Goal: Task Accomplishment & Management: Complete application form

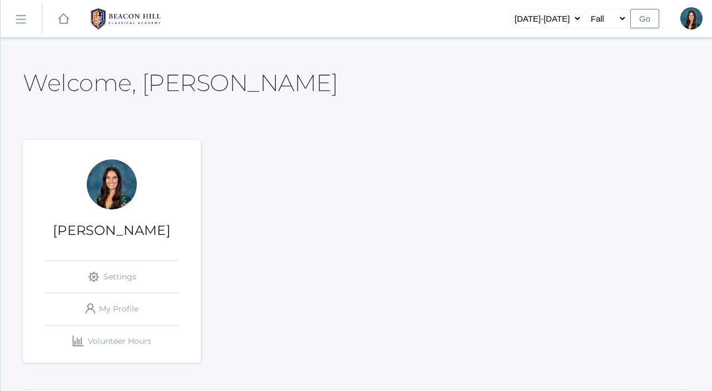
click at [24, 19] on rect at bounding box center [21, 20] width 18 height 18
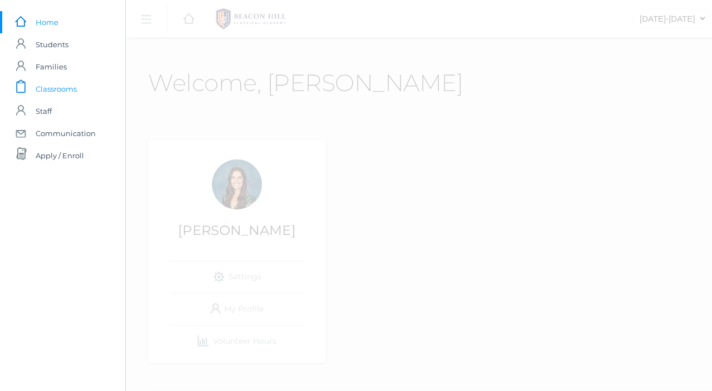
click at [65, 95] on span "Classrooms" at bounding box center [56, 89] width 41 height 22
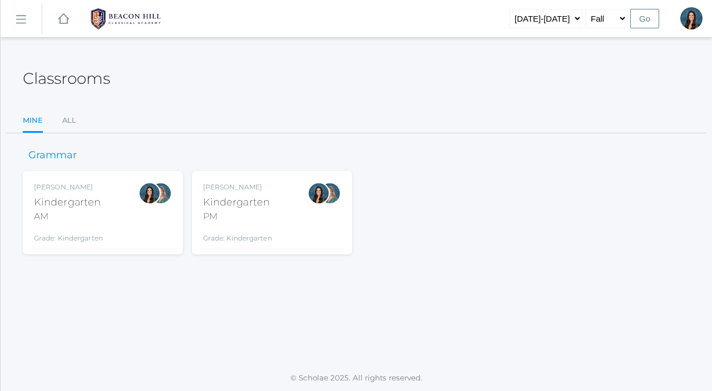
click at [95, 205] on div "Kindergarten" at bounding box center [68, 202] width 69 height 15
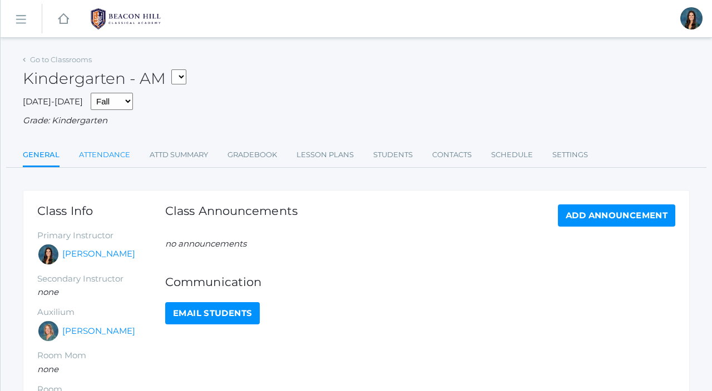
click at [111, 159] on link "Attendance" at bounding box center [104, 155] width 51 height 22
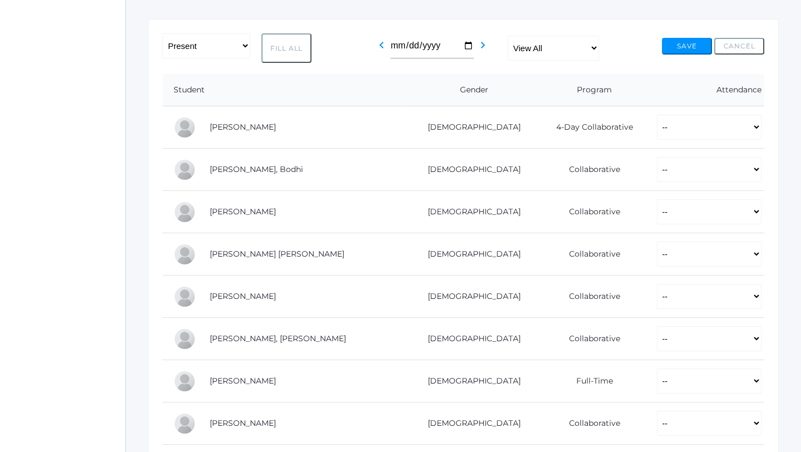
scroll to position [173, 0]
click at [711, 129] on select "-- Present Present-At-Home Tardy Excused Tardy Unexcused Absent Excused Absent …" at bounding box center [709, 125] width 105 height 25
select select "P"
click at [657, 113] on select "-- Present Present-At-Home Tardy Excused Tardy Unexcused Absent Excused Absent …" at bounding box center [709, 125] width 105 height 25
click at [711, 158] on select "-- Present Present-At-Home Tardy Excused Tardy Unexcused Absent Excused Absent …" at bounding box center [709, 167] width 105 height 25
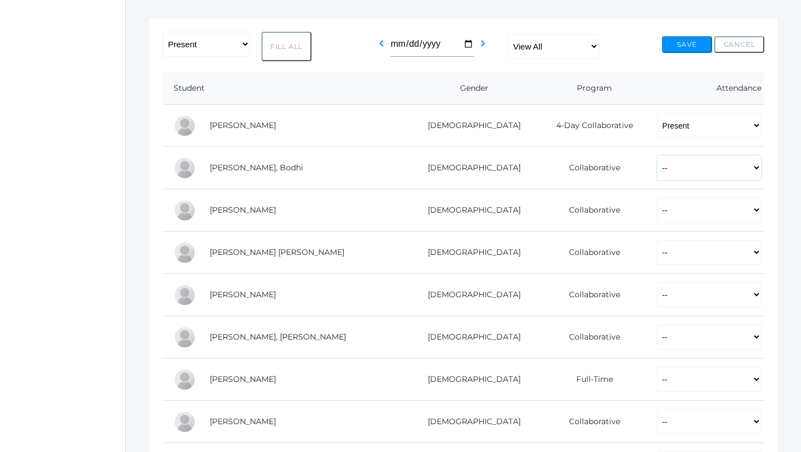
select select "P"
click at [657, 155] on select "-- Present Present-At-Home Tardy Excused Tardy Unexcused Absent Excused Absent …" at bounding box center [709, 167] width 105 height 25
click at [711, 205] on select "-- Present Present-At-Home Tardy Excused Tardy Unexcused Absent Excused Absent …" at bounding box center [709, 209] width 105 height 25
select select "P"
click at [657, 197] on select "-- Present Present-At-Home Tardy Excused Tardy Unexcused Absent Excused Absent …" at bounding box center [709, 209] width 105 height 25
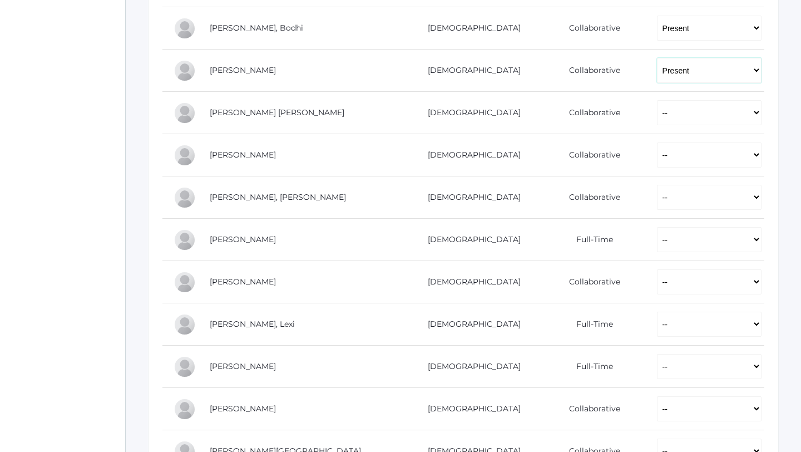
scroll to position [316, 0]
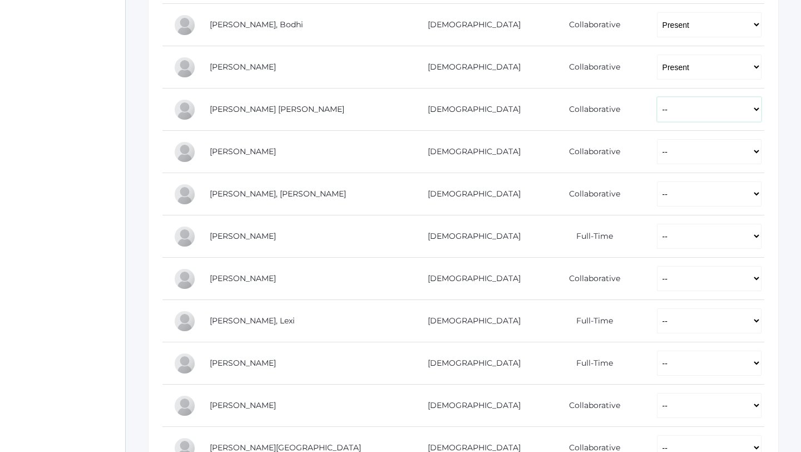
click at [671, 116] on select "-- Present Present-At-Home Tardy Excused Tardy Unexcused Absent Excused Absent …" at bounding box center [709, 109] width 105 height 25
select select "P"
click at [657, 97] on select "-- Present Present-At-Home Tardy Excused Tardy Unexcused Absent Excused Absent …" at bounding box center [709, 109] width 105 height 25
click at [674, 147] on select "-- Present Present-At-Home Tardy Excused Tardy Unexcused Absent Excused Absent …" at bounding box center [709, 151] width 105 height 25
select select "P"
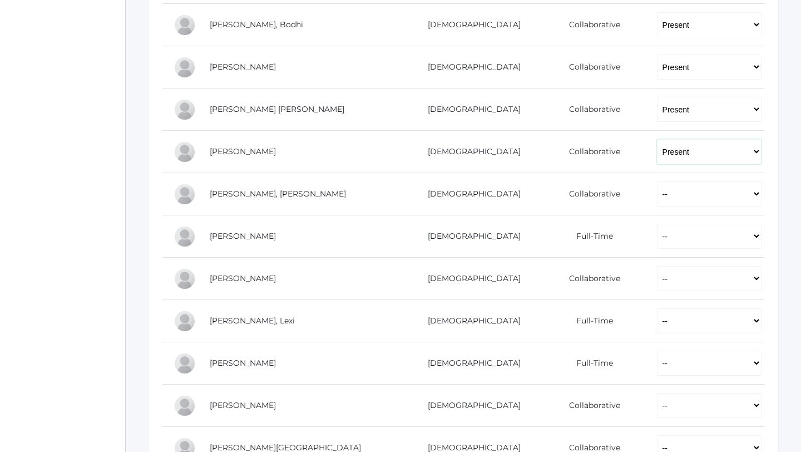
click at [657, 139] on select "-- Present Present-At-Home Tardy Excused Tardy Unexcused Absent Excused Absent …" at bounding box center [709, 151] width 105 height 25
click at [675, 204] on select "-- Present Present-At-Home Tardy Excused Tardy Unexcused Absent Excused Absent …" at bounding box center [709, 193] width 105 height 25
select select "P"
click at [657, 181] on select "-- Present Present-At-Home Tardy Excused Tardy Unexcused Absent Excused Absent …" at bounding box center [709, 193] width 105 height 25
click at [681, 241] on select "-- Present Present-At-Home Tardy Excused Tardy Unexcused Absent Excused Absent …" at bounding box center [709, 236] width 105 height 25
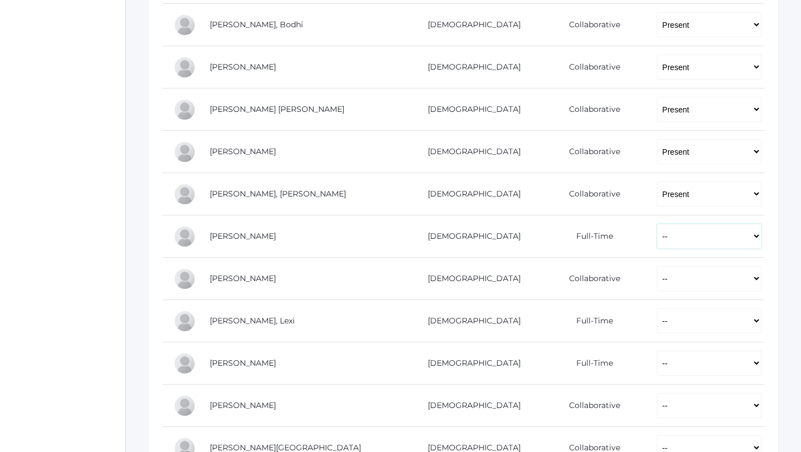
select select "P"
click at [657, 224] on select "-- Present Present-At-Home Tardy Excused Tardy Unexcused Absent Excused Absent …" at bounding box center [709, 236] width 105 height 25
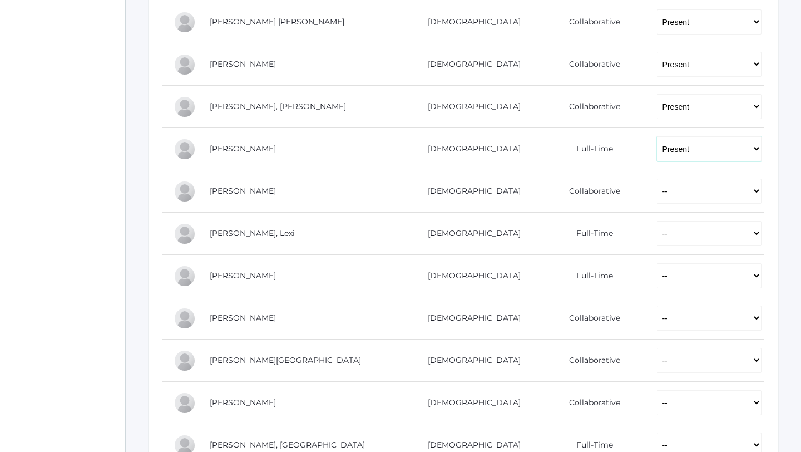
scroll to position [409, 0]
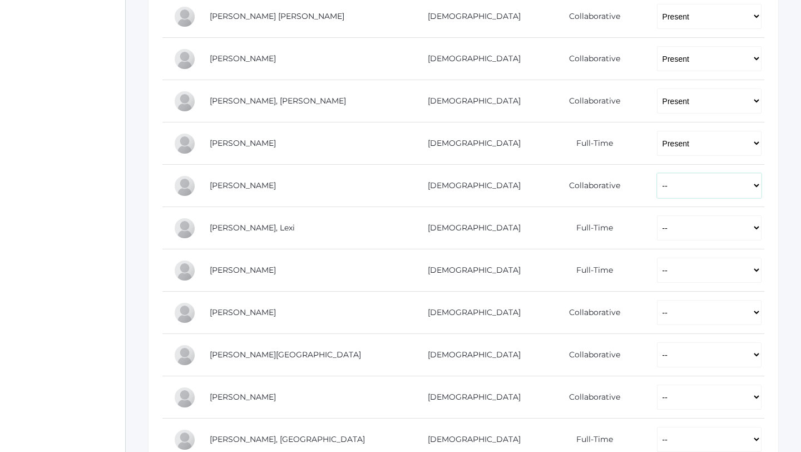
click at [657, 191] on select "-- Present Present-At-Home Tardy Excused Tardy Unexcused Absent Excused Absent …" at bounding box center [709, 185] width 105 height 25
select select "P"
click at [657, 173] on select "-- Present Present-At-Home Tardy Excused Tardy Unexcused Absent Excused Absent …" at bounding box center [709, 185] width 105 height 25
click at [657, 219] on select "-- Present Present-At-Home Tardy Excused Tardy Unexcused Absent Excused Absent …" at bounding box center [709, 227] width 105 height 25
click at [657, 215] on select "-- Present Present-At-Home Tardy Excused Tardy Unexcused Absent Excused Absent …" at bounding box center [709, 227] width 105 height 25
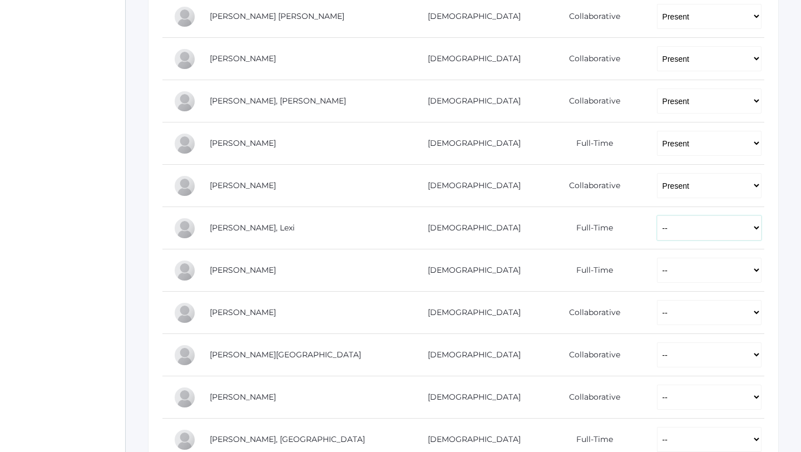
click at [657, 232] on select "-- Present Present-At-Home Tardy Excused Tardy Unexcused Absent Excused Absent …" at bounding box center [709, 227] width 105 height 25
select select "P"
click at [657, 215] on select "-- Present Present-At-Home Tardy Excused Tardy Unexcused Absent Excused Absent …" at bounding box center [709, 227] width 105 height 25
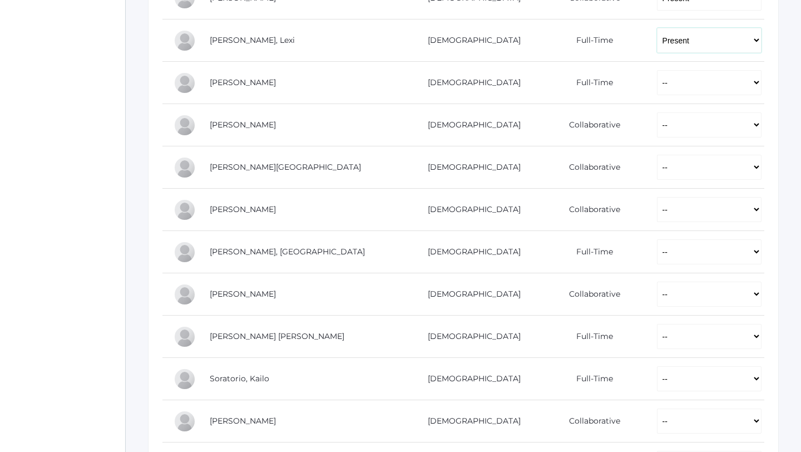
scroll to position [602, 0]
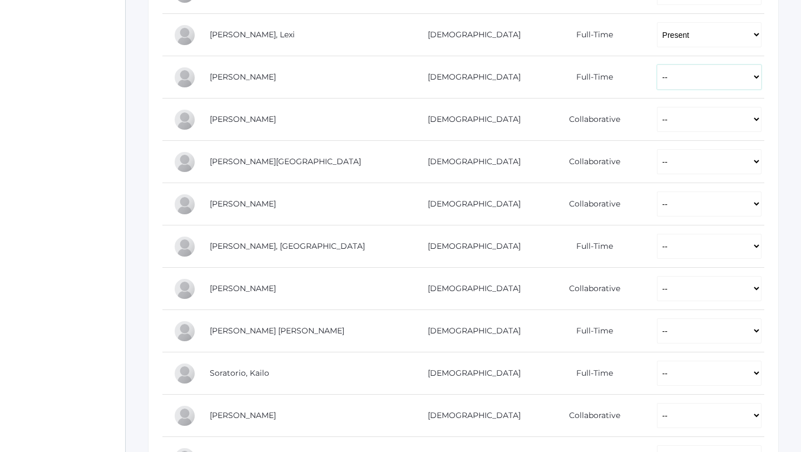
click at [657, 84] on select "-- Present Present-At-Home Tardy Excused Tardy Unexcused Absent Excused Absent …" at bounding box center [709, 77] width 105 height 25
select select "P"
click at [657, 65] on select "-- Present Present-At-Home Tardy Excused Tardy Unexcused Absent Excused Absent …" at bounding box center [709, 77] width 105 height 25
click at [657, 122] on select "-- Present Present-At-Home Tardy Excused Tardy Unexcused Absent Excused Absent …" at bounding box center [709, 119] width 105 height 25
select select "P"
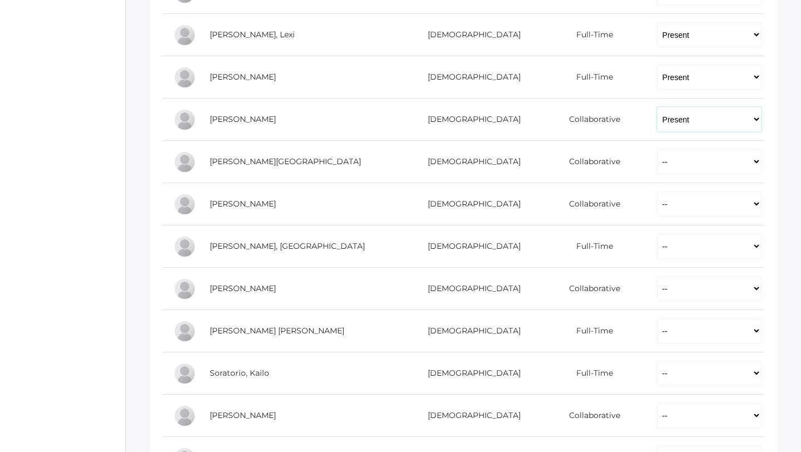
click at [657, 107] on select "-- Present Present-At-Home Tardy Excused Tardy Unexcused Absent Excused Absent …" at bounding box center [709, 119] width 105 height 25
click at [657, 165] on select "-- Present Present-At-Home Tardy Excused Tardy Unexcused Absent Excused Absent …" at bounding box center [709, 161] width 105 height 25
select select "P"
click at [657, 149] on select "-- Present Present-At-Home Tardy Excused Tardy Unexcused Absent Excused Absent …" at bounding box center [709, 161] width 105 height 25
click at [657, 207] on select "-- Present Present-At-Home Tardy Excused Tardy Unexcused Absent Excused Absent …" at bounding box center [709, 203] width 105 height 25
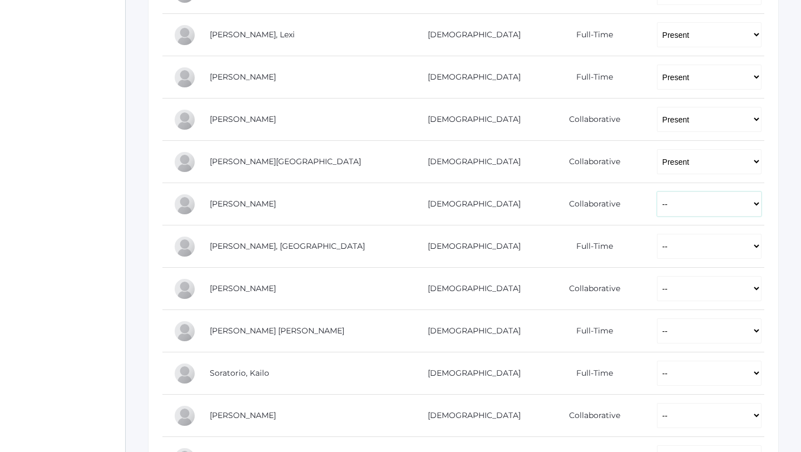
select select "P"
click at [657, 191] on select "-- Present Present-At-Home Tardy Excused Tardy Unexcused Absent Excused Absent …" at bounding box center [709, 203] width 105 height 25
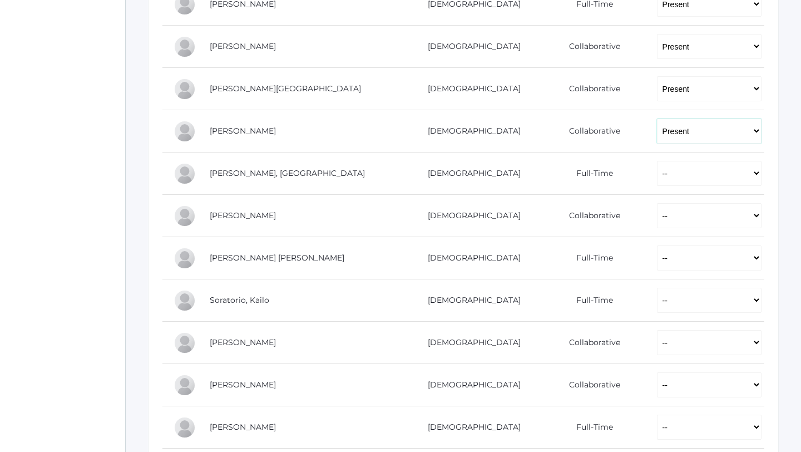
scroll to position [682, 0]
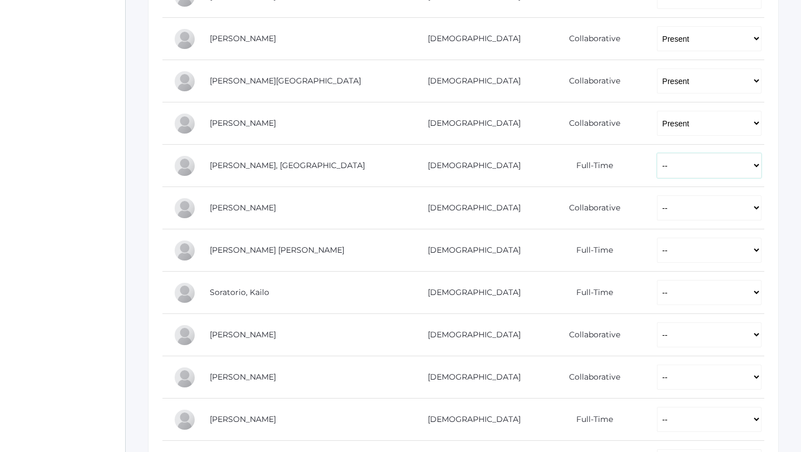
click at [657, 167] on select "-- Present Present-At-Home Tardy Excused Tardy Unexcused Absent Excused Absent …" at bounding box center [709, 165] width 105 height 25
select select "P"
click at [657, 153] on select "-- Present Present-At-Home Tardy Excused Tardy Unexcused Absent Excused Absent …" at bounding box center [709, 165] width 105 height 25
click at [657, 211] on select "-- Present Present-At-Home Tardy Excused Tardy Unexcused Absent Excused Absent …" at bounding box center [709, 207] width 105 height 25
select select "P"
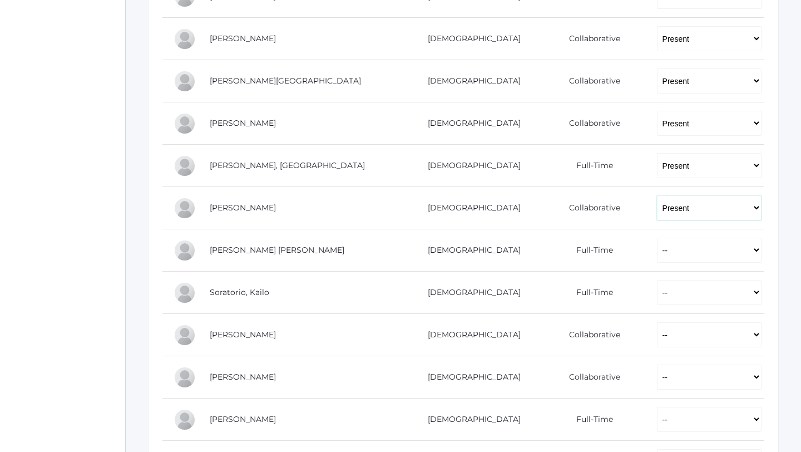
click at [657, 195] on select "-- Present Present-At-Home Tardy Excused Tardy Unexcused Absent Excused Absent …" at bounding box center [709, 207] width 105 height 25
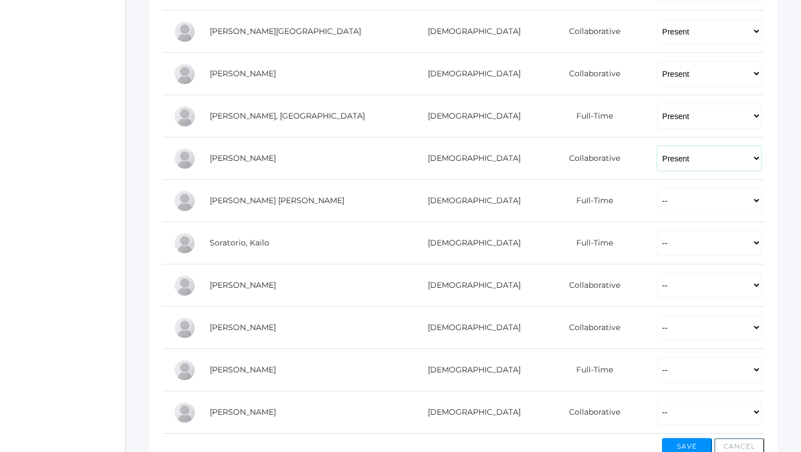
scroll to position [750, 0]
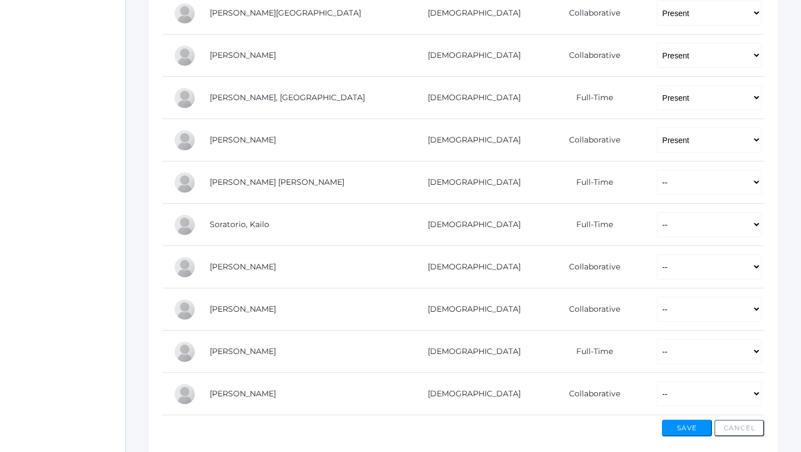
click at [646, 205] on td "-- Present Present-At-Home Tardy Excused Tardy Unexcused Absent Excused Absent …" at bounding box center [705, 225] width 118 height 42
click at [657, 191] on select "-- Present Present-At-Home Tardy Excused Tardy Unexcused Absent Excused Absent …" at bounding box center [709, 182] width 105 height 25
select select "P"
click at [657, 170] on select "-- Present Present-At-Home Tardy Excused Tardy Unexcused Absent Excused Absent …" at bounding box center [709, 182] width 105 height 25
click at [657, 216] on select "-- Present Present-At-Home Tardy Excused Tardy Unexcused Absent Excused Absent …" at bounding box center [709, 224] width 105 height 25
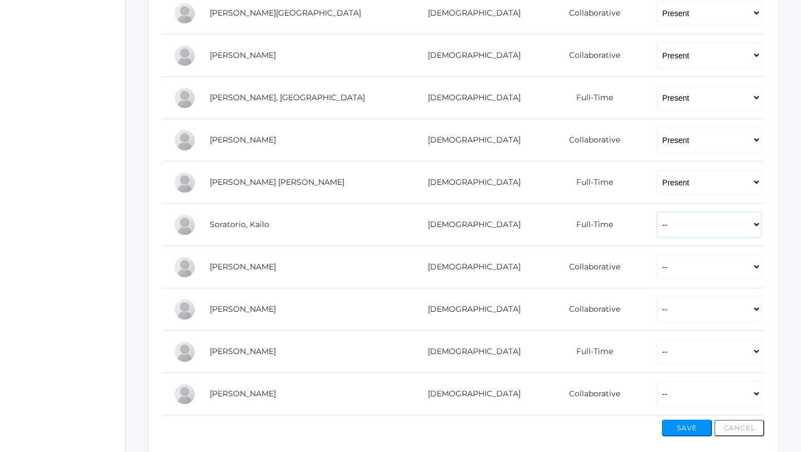
select select "P"
click at [657, 212] on select "-- Present Present-At-Home Tardy Excused Tardy Unexcused Absent Excused Absent …" at bounding box center [709, 224] width 105 height 25
click at [657, 265] on select "-- Present Present-At-Home Tardy Excused Tardy Unexcused Absent Excused Absent …" at bounding box center [709, 266] width 105 height 25
select select "PH"
click at [657, 254] on select "-- Present Present-At-Home Tardy Excused Tardy Unexcused Absent Excused Absent …" at bounding box center [709, 266] width 105 height 25
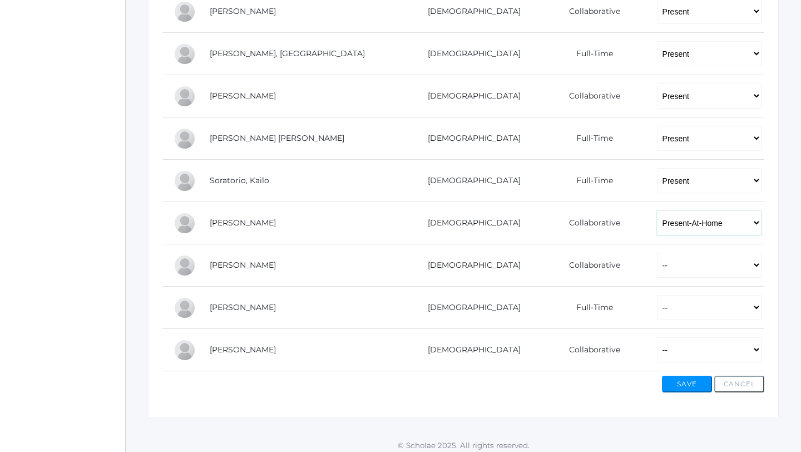
scroll to position [796, 0]
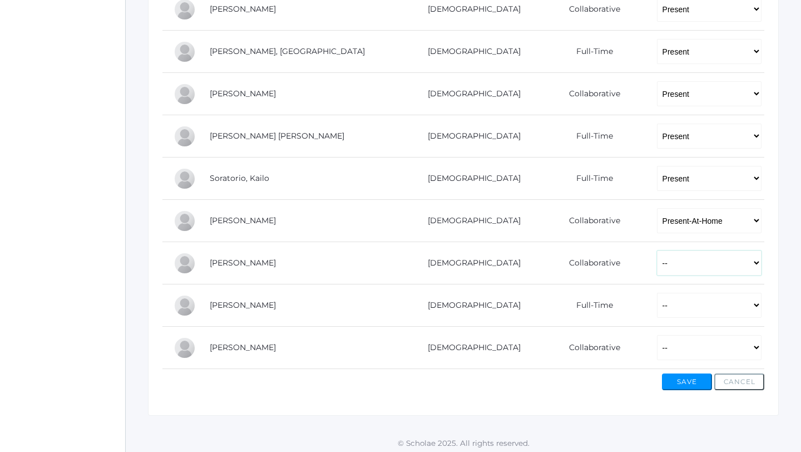
click at [657, 260] on select "-- Present Present-At-Home Tardy Excused Tardy Unexcused Absent Excused Absent …" at bounding box center [709, 262] width 105 height 25
click at [657, 250] on select "-- Present Present-At-Home Tardy Excused Tardy Unexcused Absent Excused Absent …" at bounding box center [709, 262] width 105 height 25
click at [657, 269] on select "-- Present Present-At-Home Tardy Excused Tardy Unexcused Absent Excused Absent …" at bounding box center [709, 262] width 105 height 25
select select "P"
click at [657, 250] on select "-- Present Present-At-Home Tardy Excused Tardy Unexcused Absent Excused Absent …" at bounding box center [709, 262] width 105 height 25
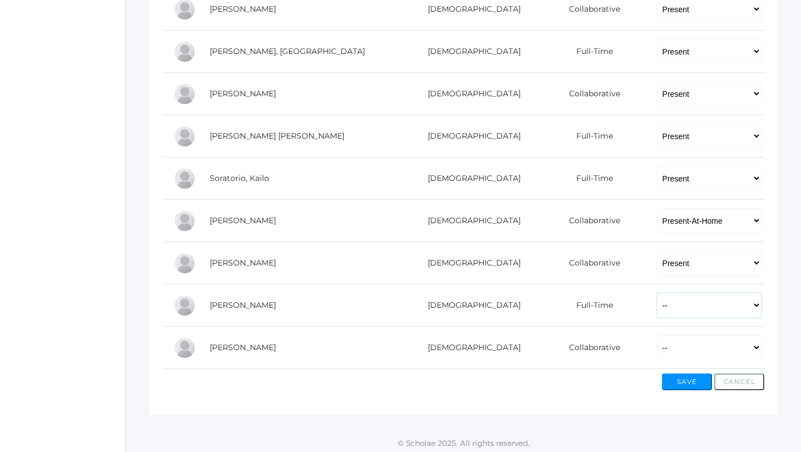
click at [657, 310] on select "-- Present Present-At-Home Tardy Excused Tardy Unexcused Absent Excused Absent …" at bounding box center [709, 304] width 105 height 25
select select "P"
click at [657, 292] on select "-- Present Present-At-Home Tardy Excused Tardy Unexcused Absent Excused Absent …" at bounding box center [709, 304] width 105 height 25
click at [657, 355] on select "-- Present Present-At-Home Tardy Excused Tardy Unexcused Absent Excused Absent …" at bounding box center [709, 347] width 105 height 25
select select "TU"
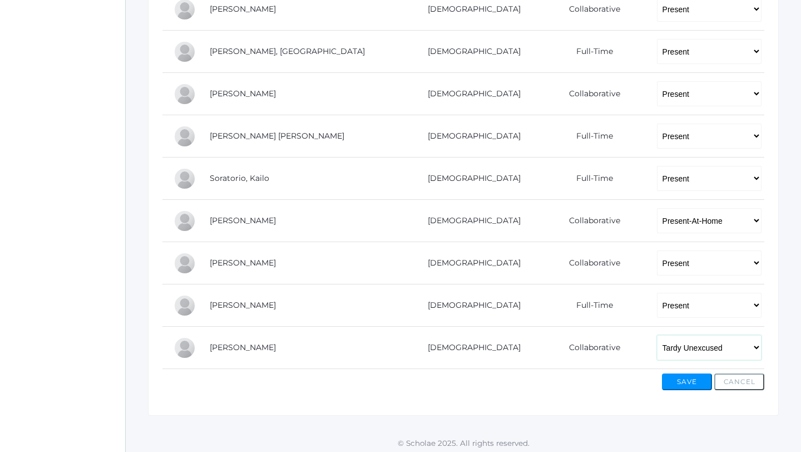
click at [657, 335] on select "-- Present Present-At-Home Tardy Excused Tardy Unexcused Absent Excused Absent …" at bounding box center [709, 347] width 105 height 25
click at [687, 384] on button "Save" at bounding box center [687, 381] width 50 height 17
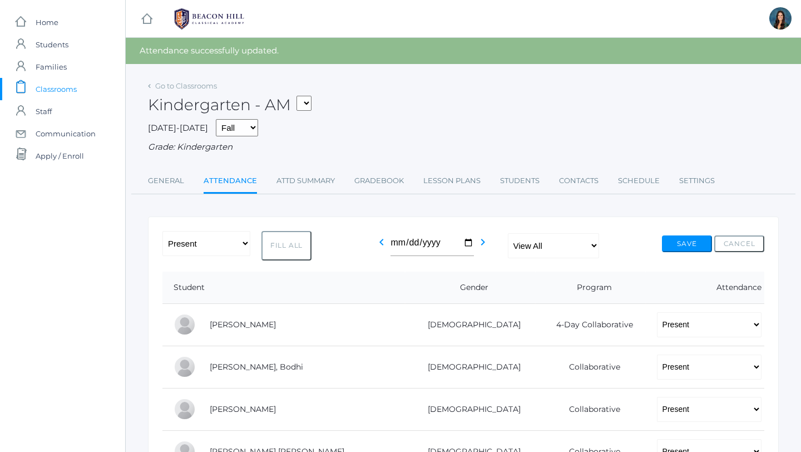
click at [472, 114] on div "Kindergarten - AM *KIND - Kindergarten AM *KIND - Kindergarten PM" at bounding box center [463, 98] width 631 height 41
